Goal: Task Accomplishment & Management: Use online tool/utility

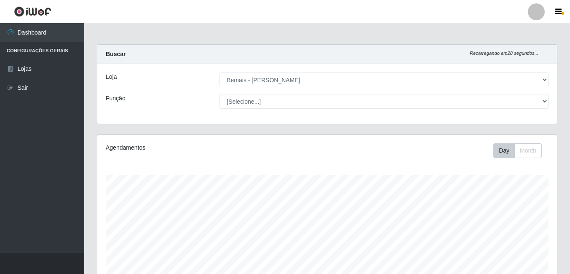
select select "230"
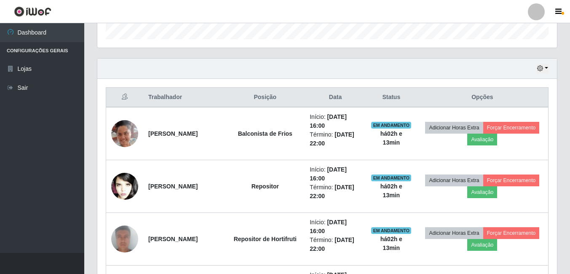
scroll to position [304, 0]
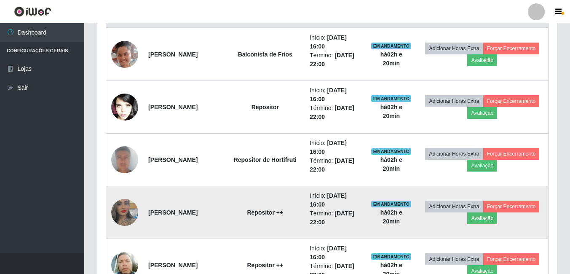
scroll to position [346, 0]
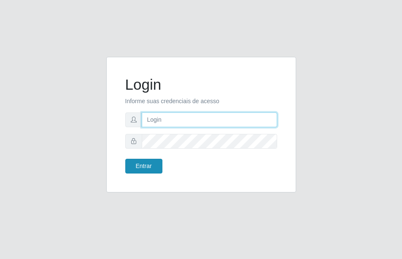
type input "gyovana@bemais"
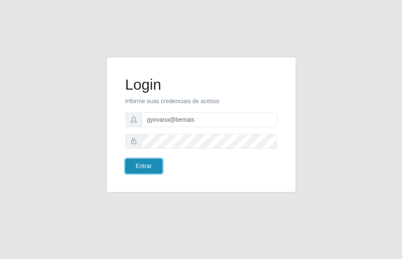
click at [158, 167] on button "Entrar" at bounding box center [143, 166] width 37 height 15
